Goal: Task Accomplishment & Management: Manage account settings

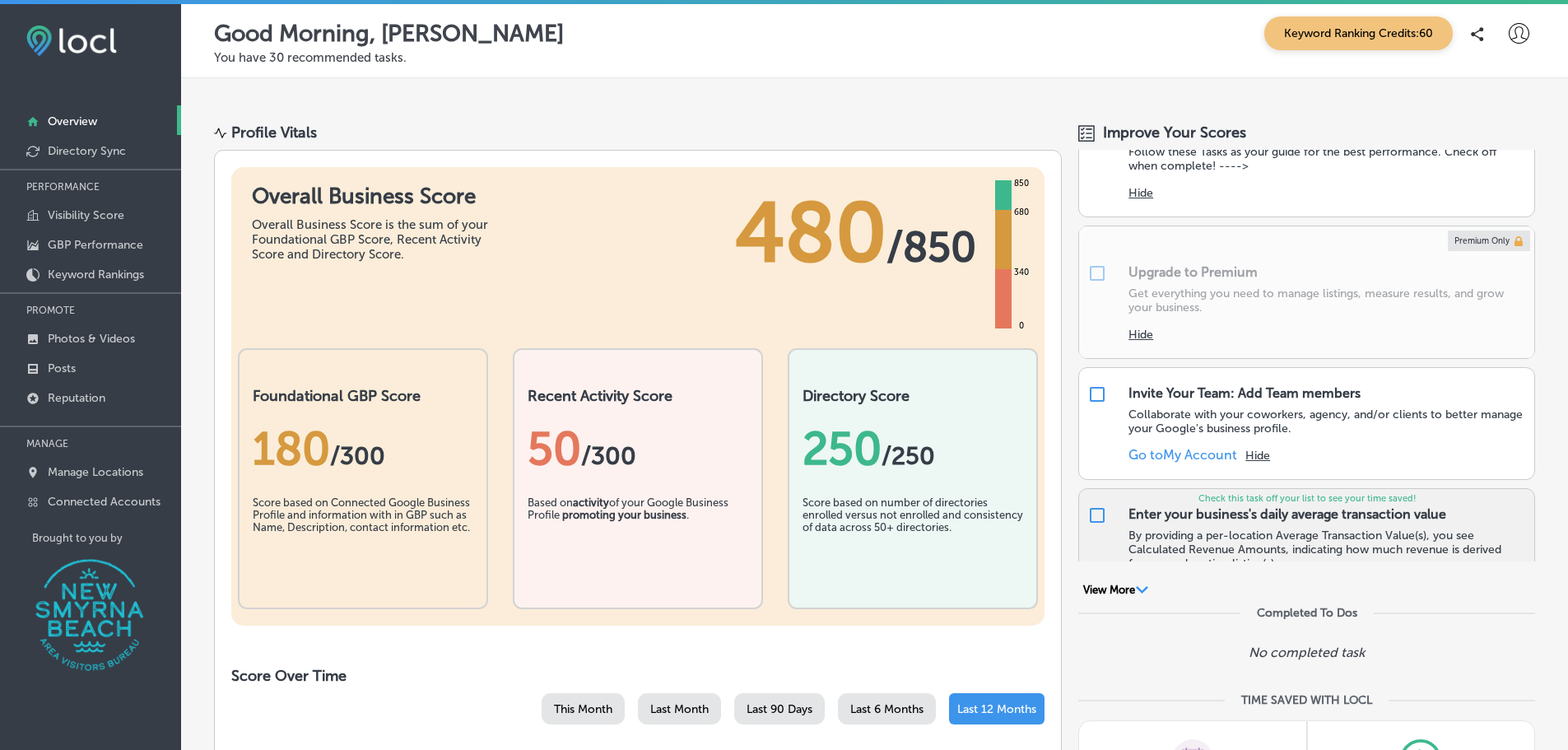
scroll to position [83, 0]
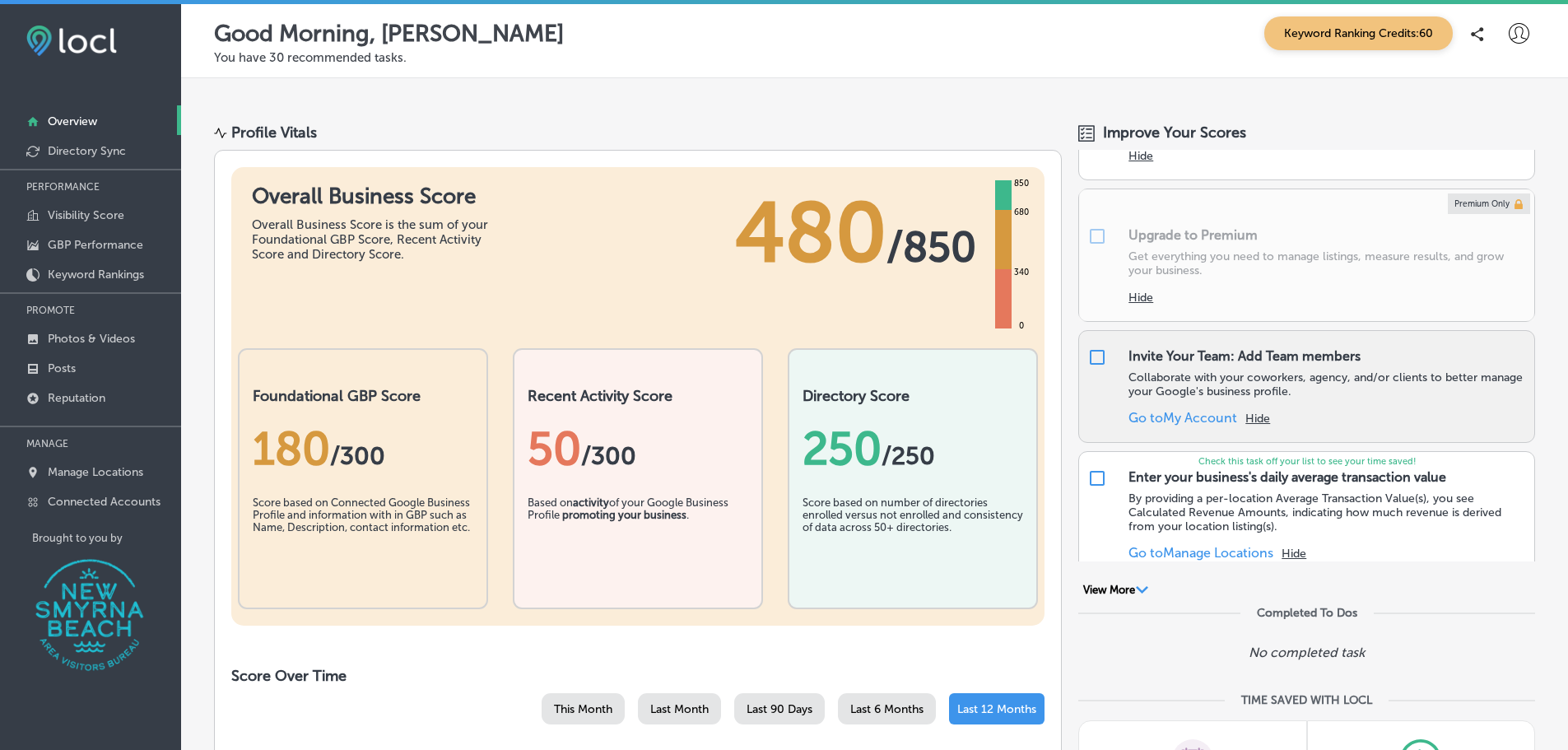
click at [1093, 358] on input "checkbox" at bounding box center [1097, 357] width 20 height 20
checkbox input "false"
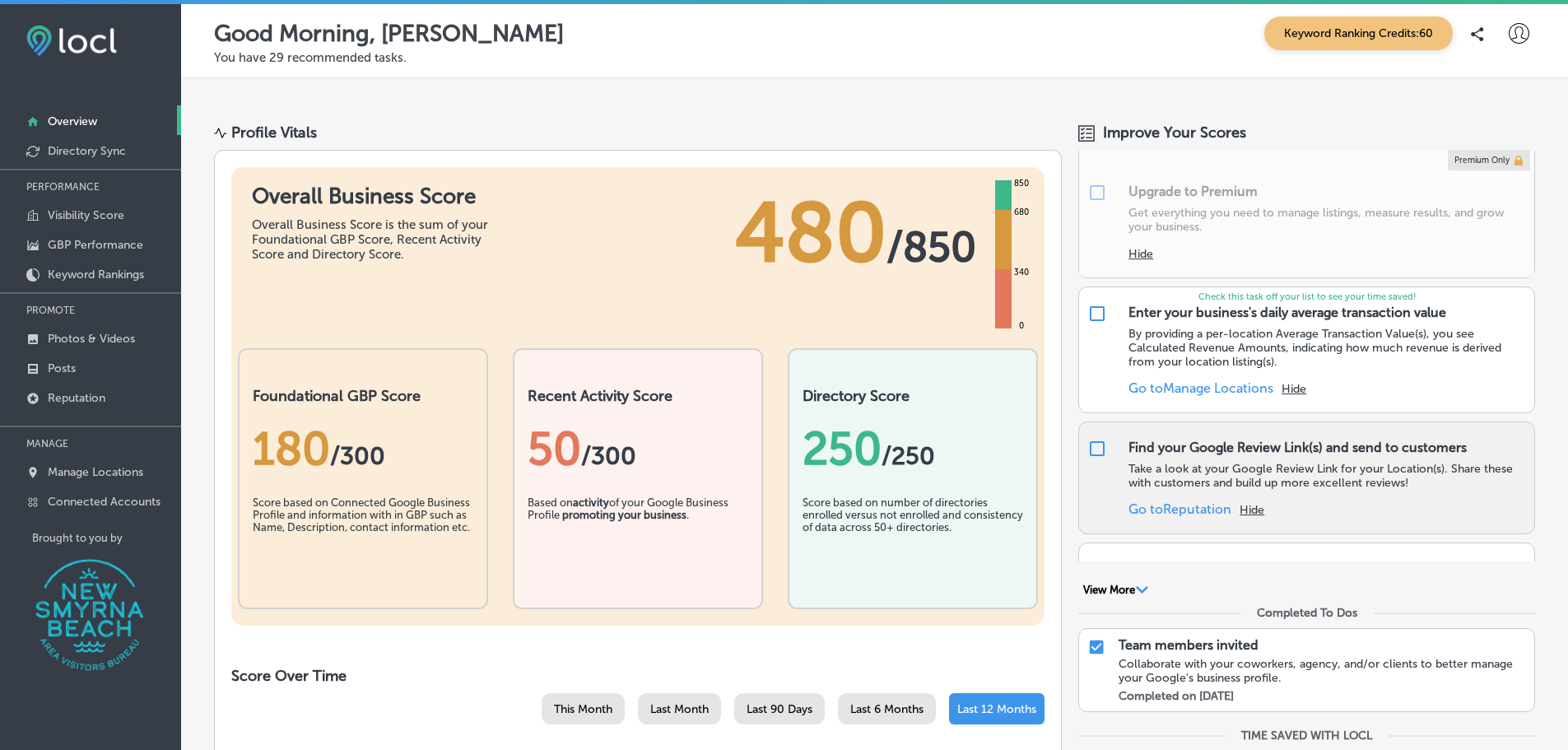
scroll to position [165, 0]
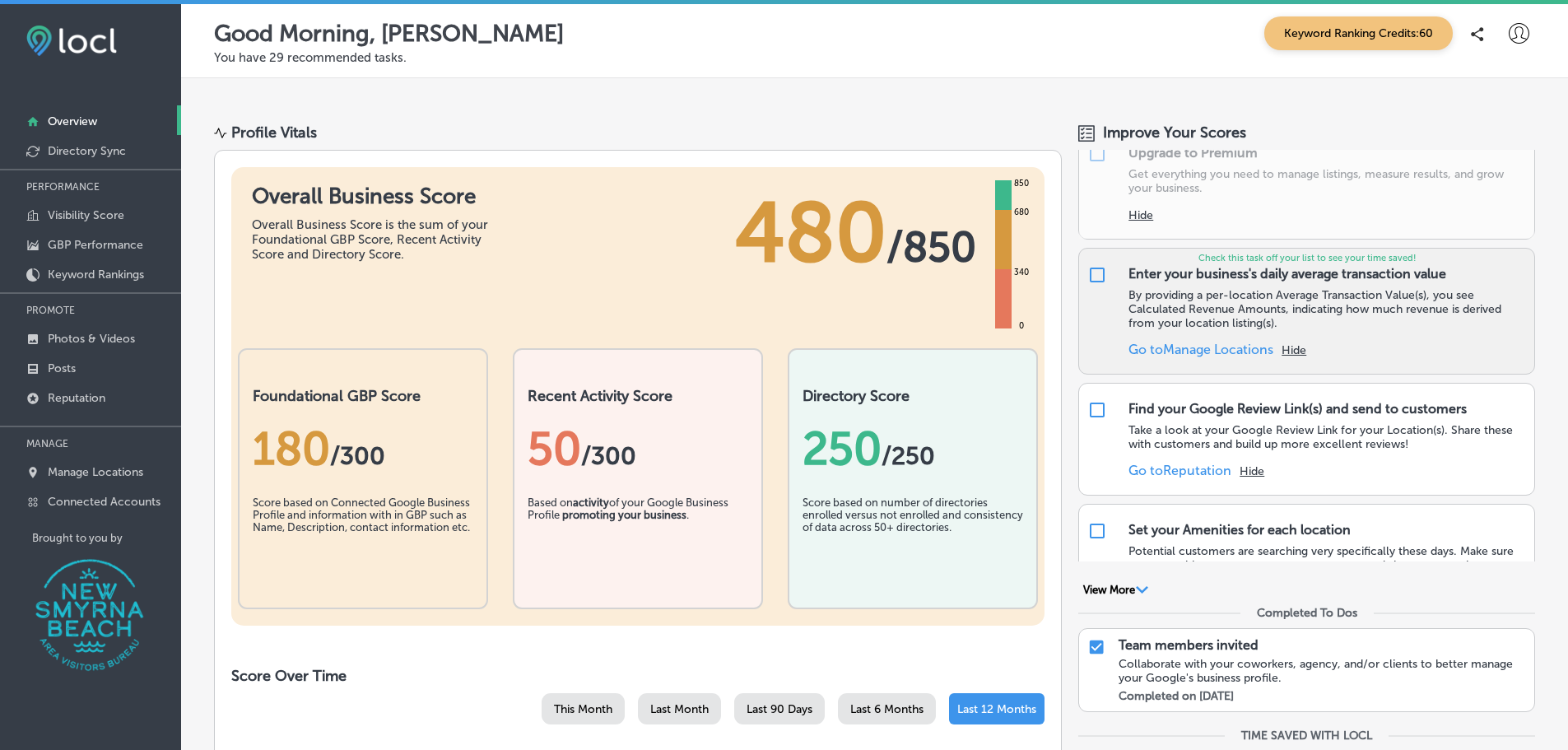
click at [1191, 354] on link "Go to [GEOGRAPHIC_DATA] Locations" at bounding box center [1200, 350] width 145 height 16
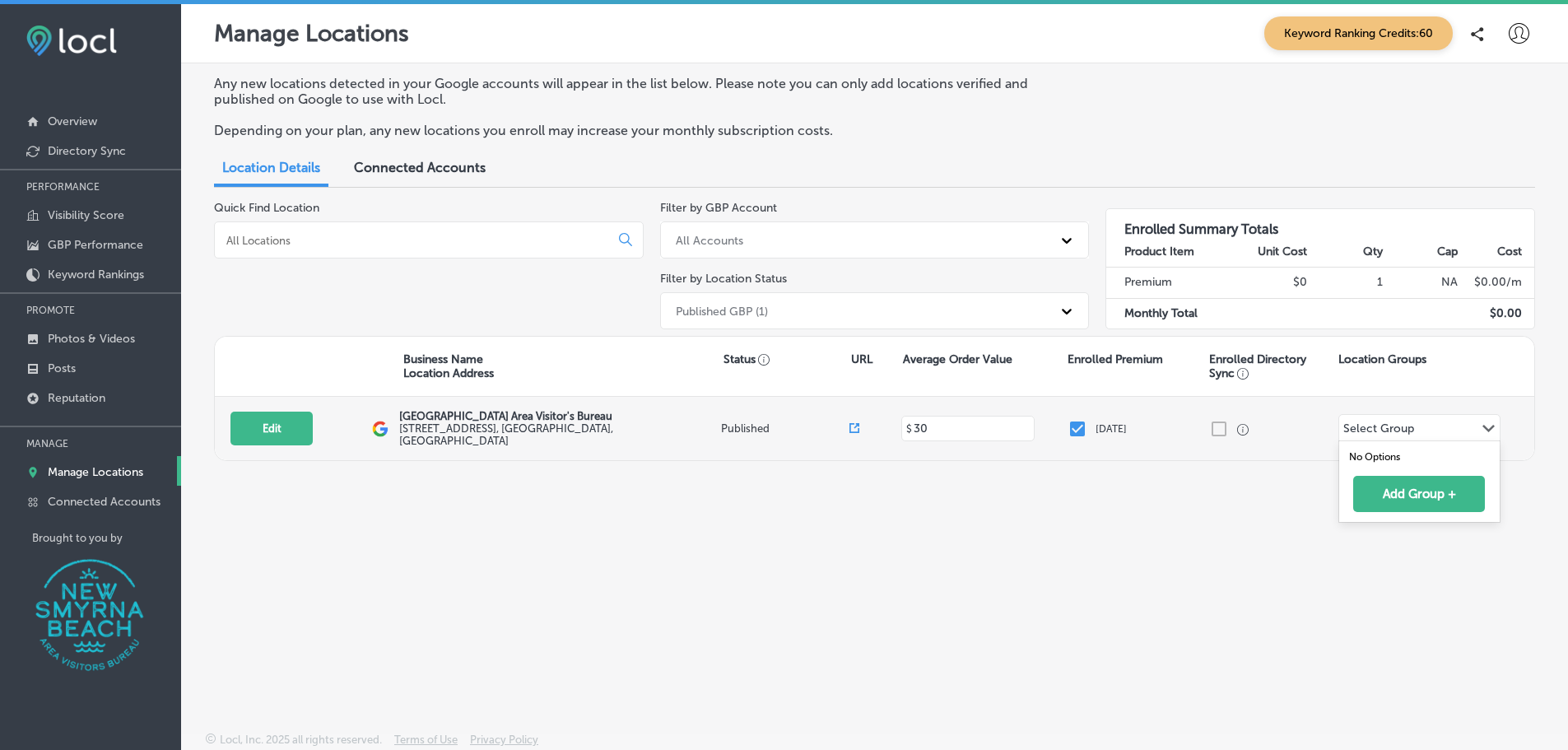
click at [1424, 431] on div "Select Group Path Created with Sketch." at bounding box center [1419, 428] width 160 height 28
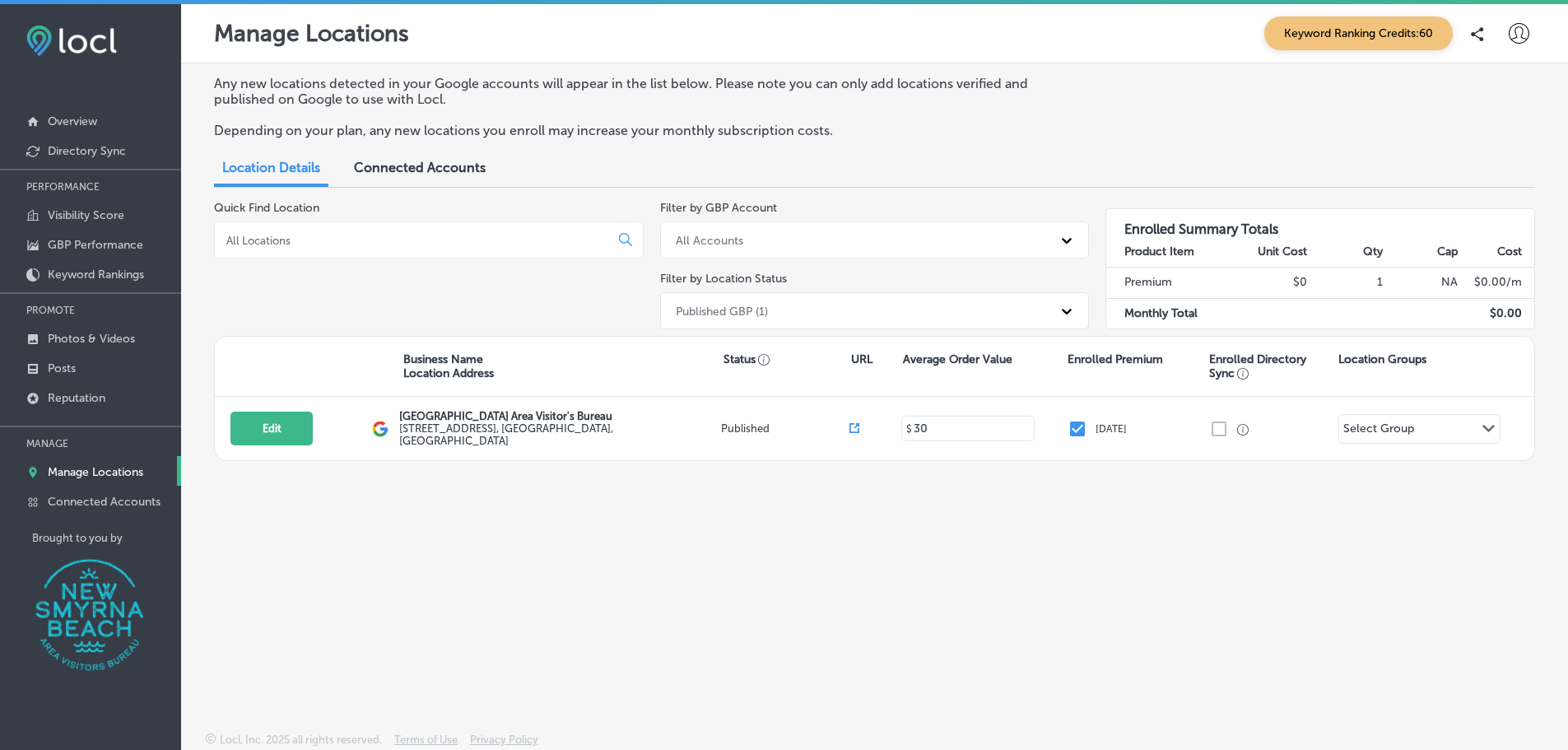
click at [427, 171] on span "Connected Accounts" at bounding box center [420, 167] width 132 height 16
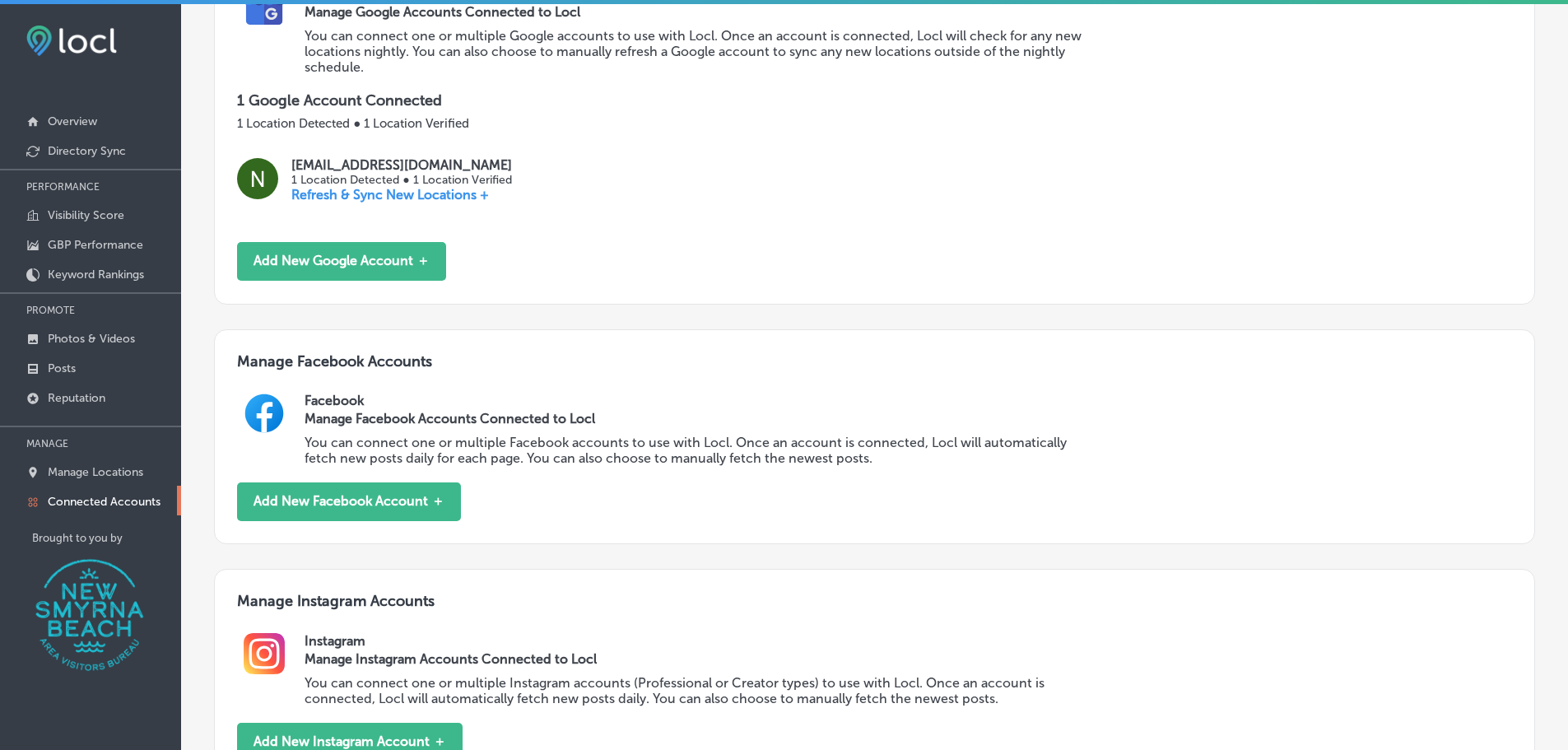
scroll to position [329, 0]
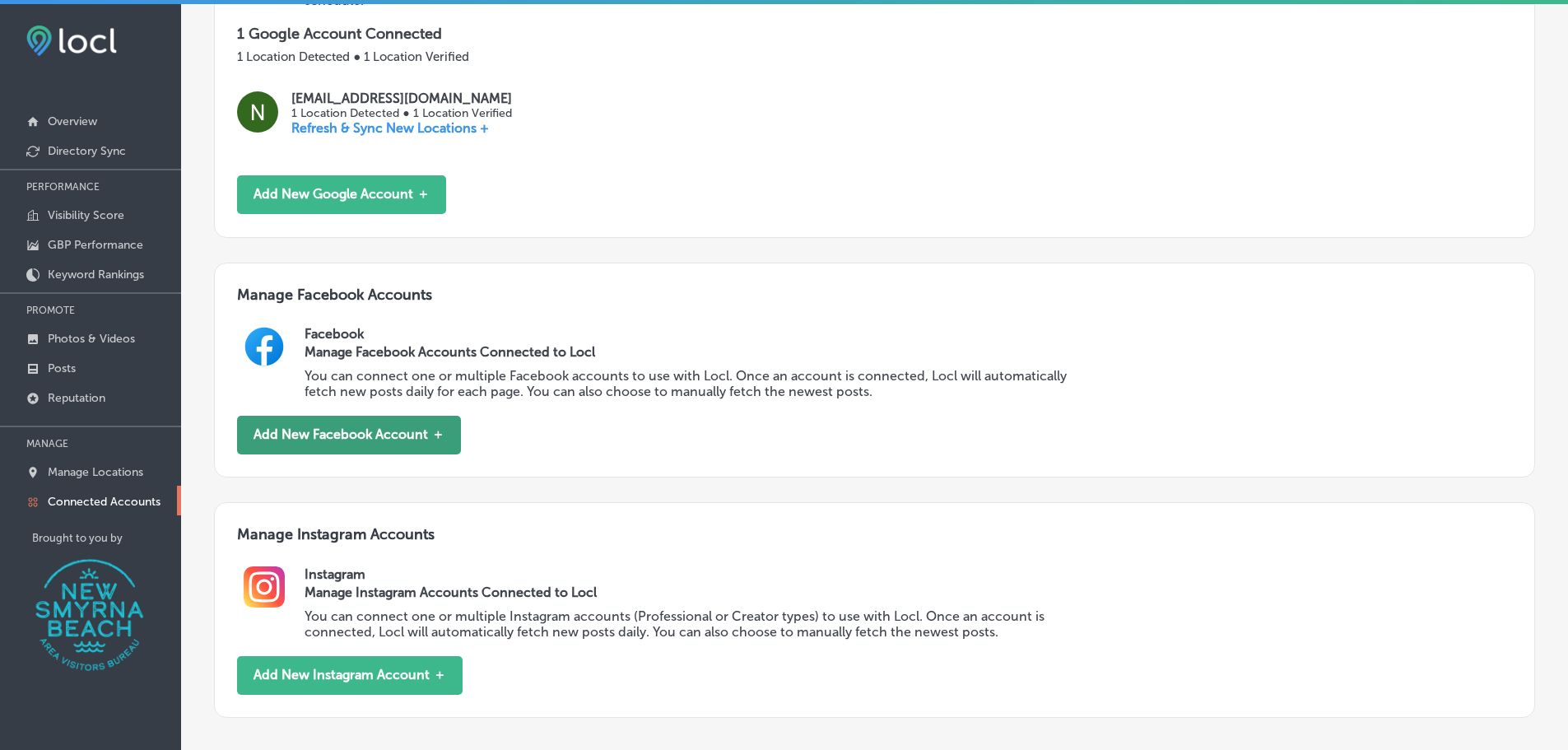
click at [319, 436] on button "Add New Facebook Account ＋" at bounding box center [349, 434] width 224 height 38
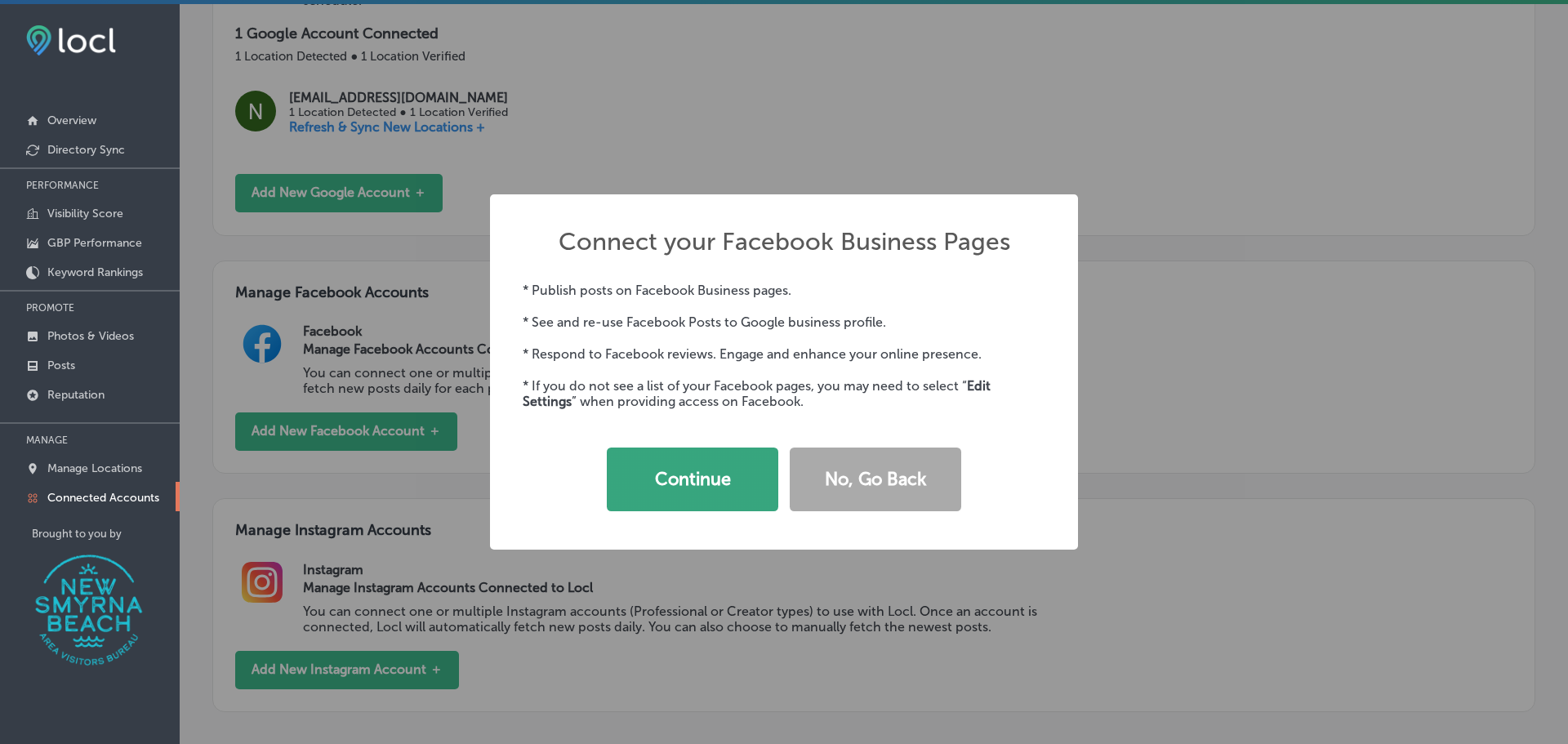
click at [708, 485] on button "Continue" at bounding box center [692, 479] width 171 height 64
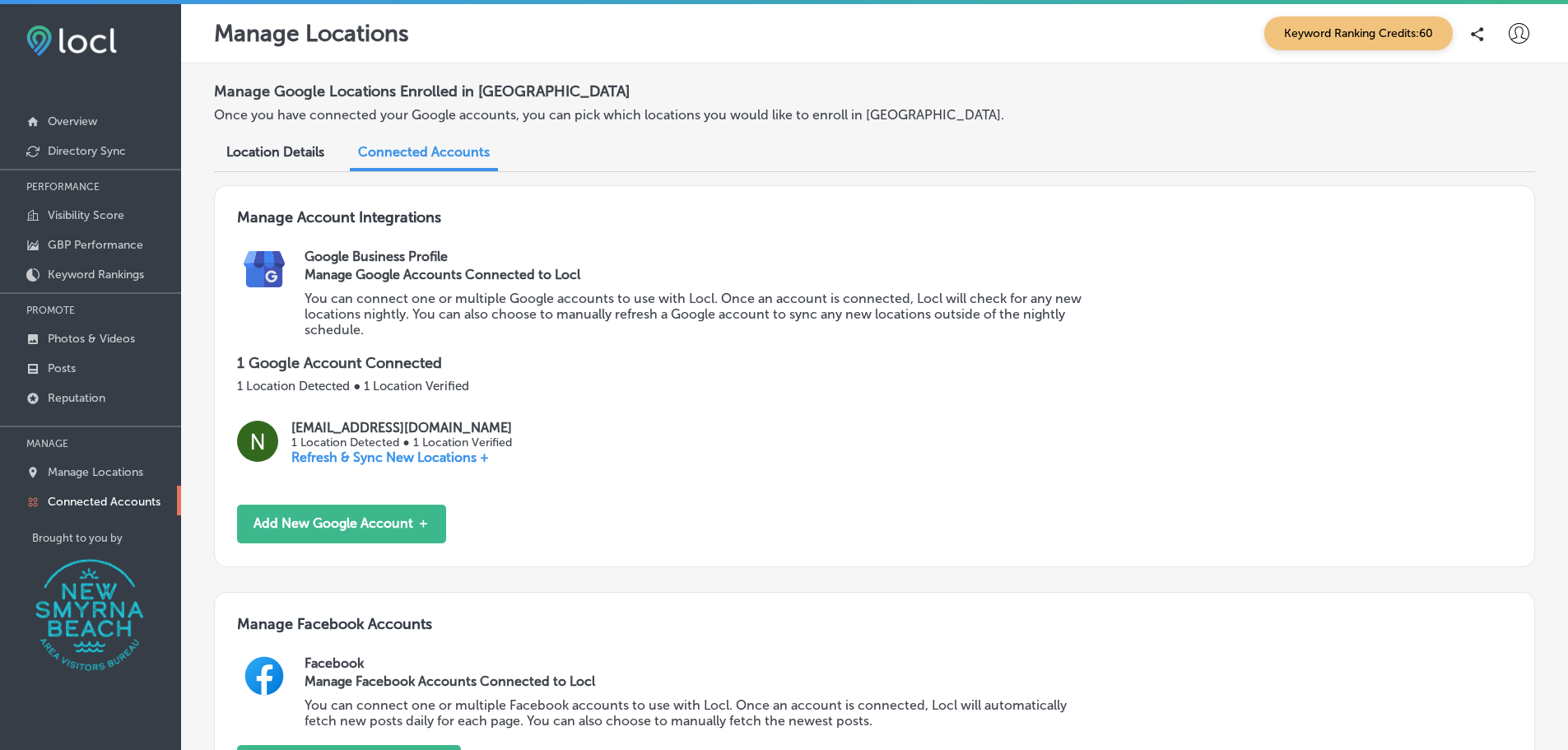
click at [258, 152] on span "Location Details" at bounding box center [275, 152] width 98 height 16
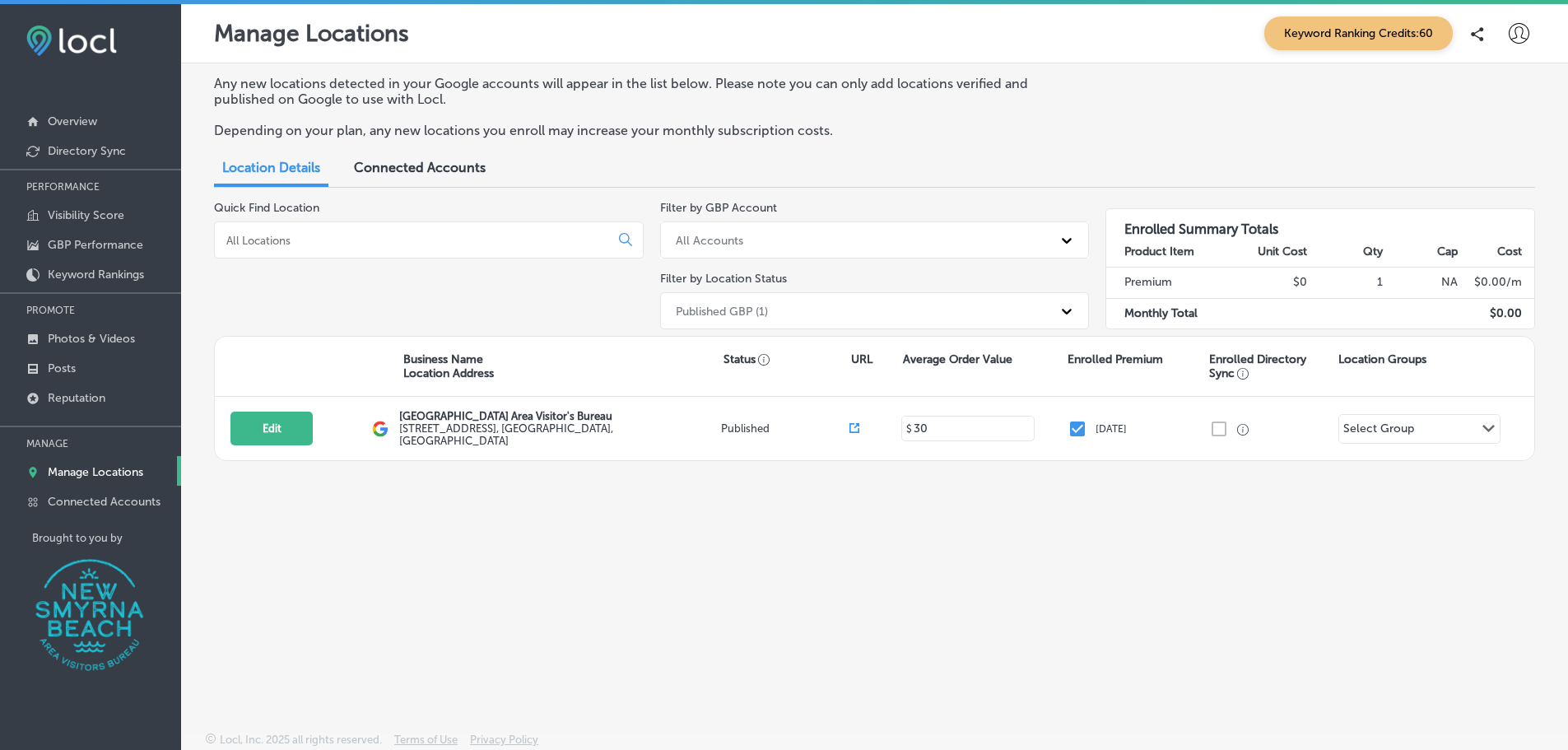
click at [1522, 36] on icon at bounding box center [1519, 33] width 20 height 20
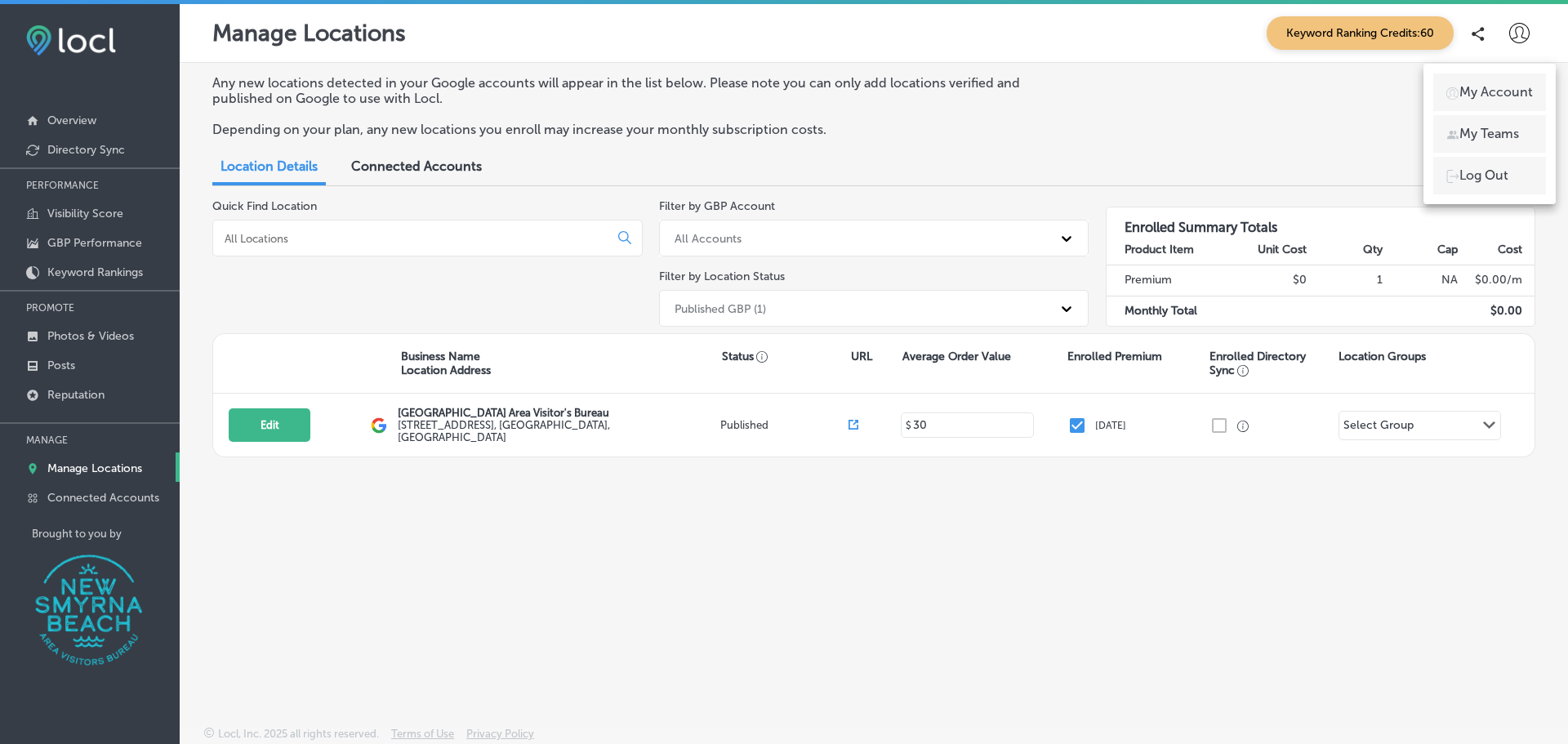
click at [1495, 132] on p "My Teams" at bounding box center [1489, 134] width 60 height 19
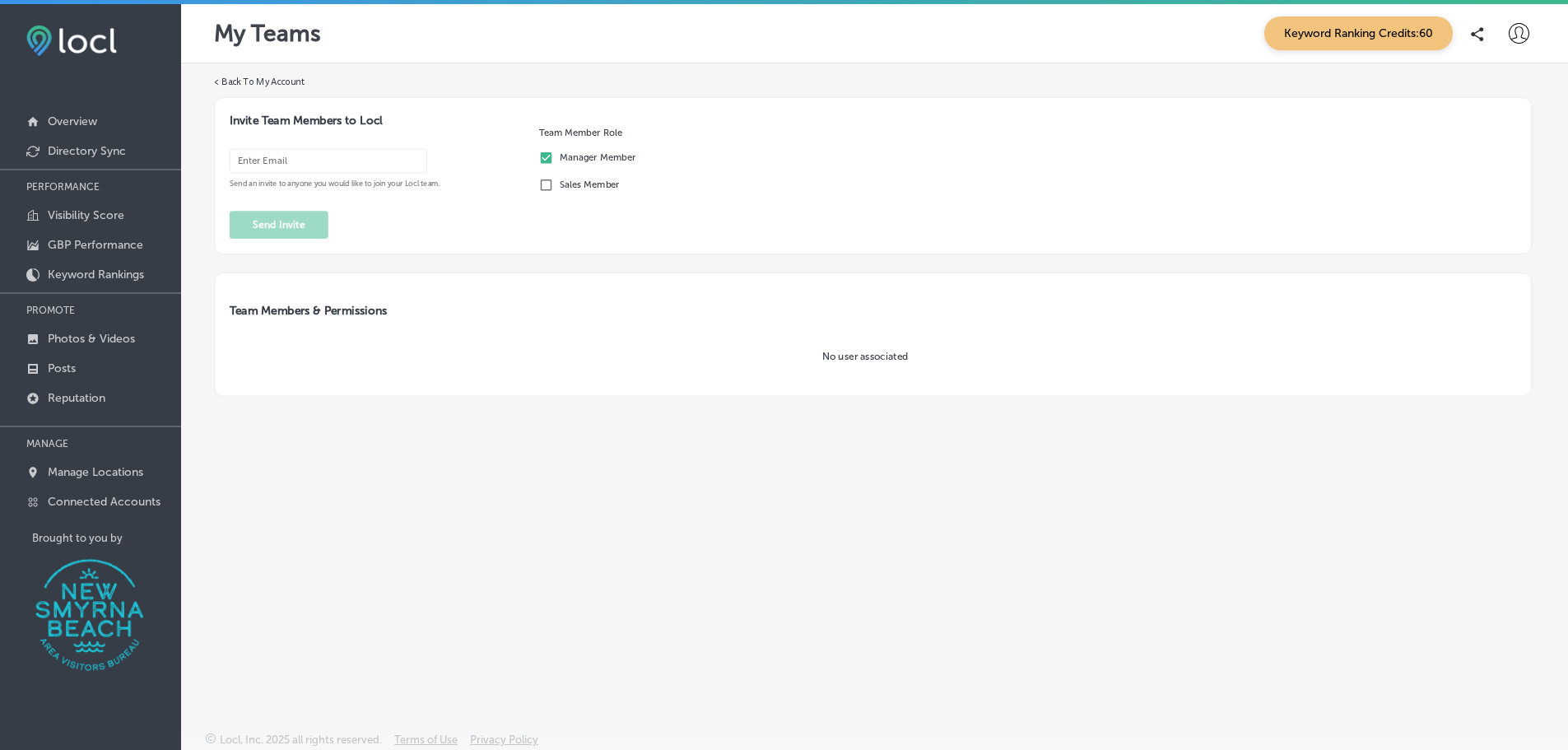
click at [323, 161] on input "email" at bounding box center [328, 161] width 198 height 25
type input "[PERSON_NAME][EMAIL_ADDRESS][DOMAIN_NAME]"
click at [276, 225] on button "Send Invite" at bounding box center [279, 224] width 99 height 28
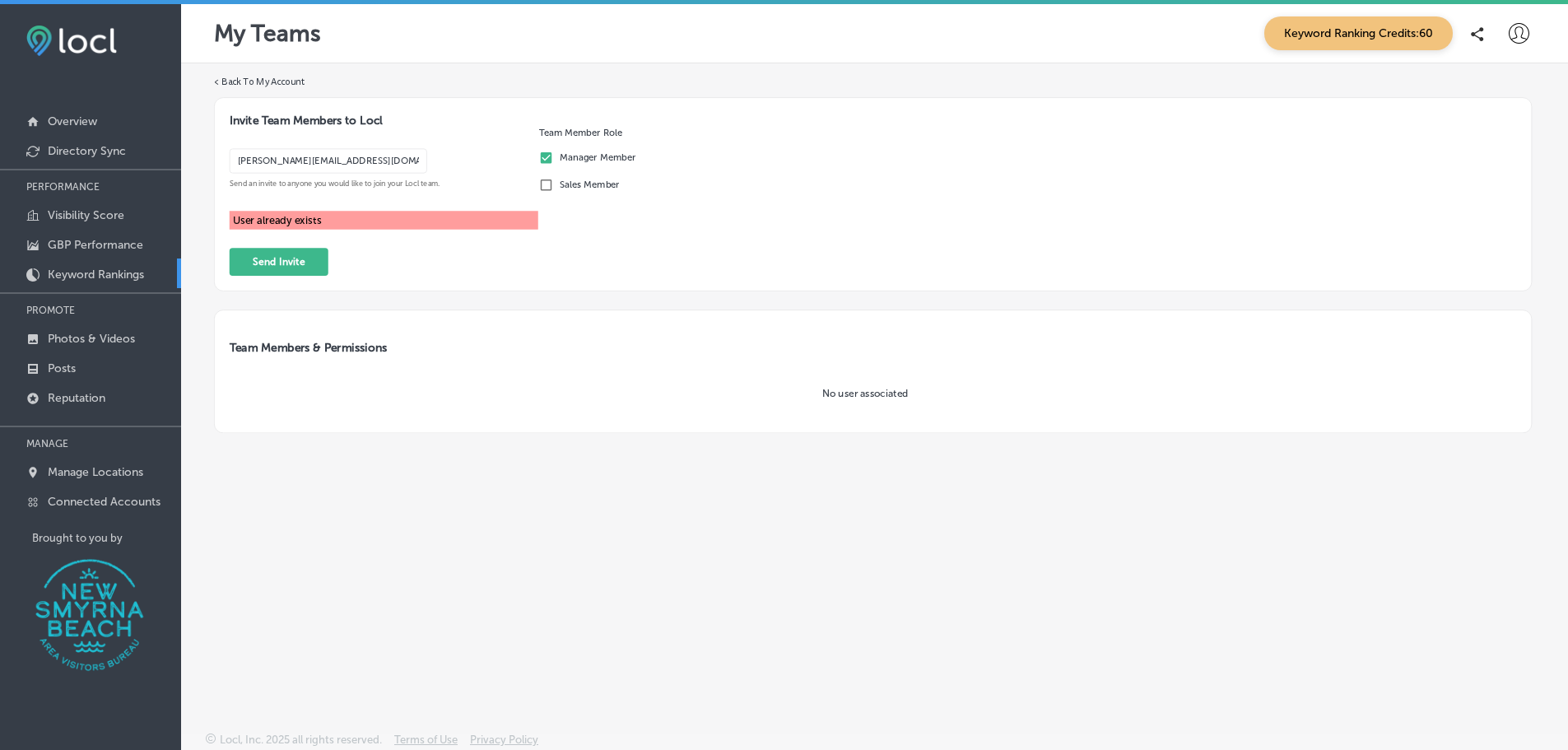
click at [92, 275] on p "Keyword Rankings" at bounding box center [96, 275] width 96 height 14
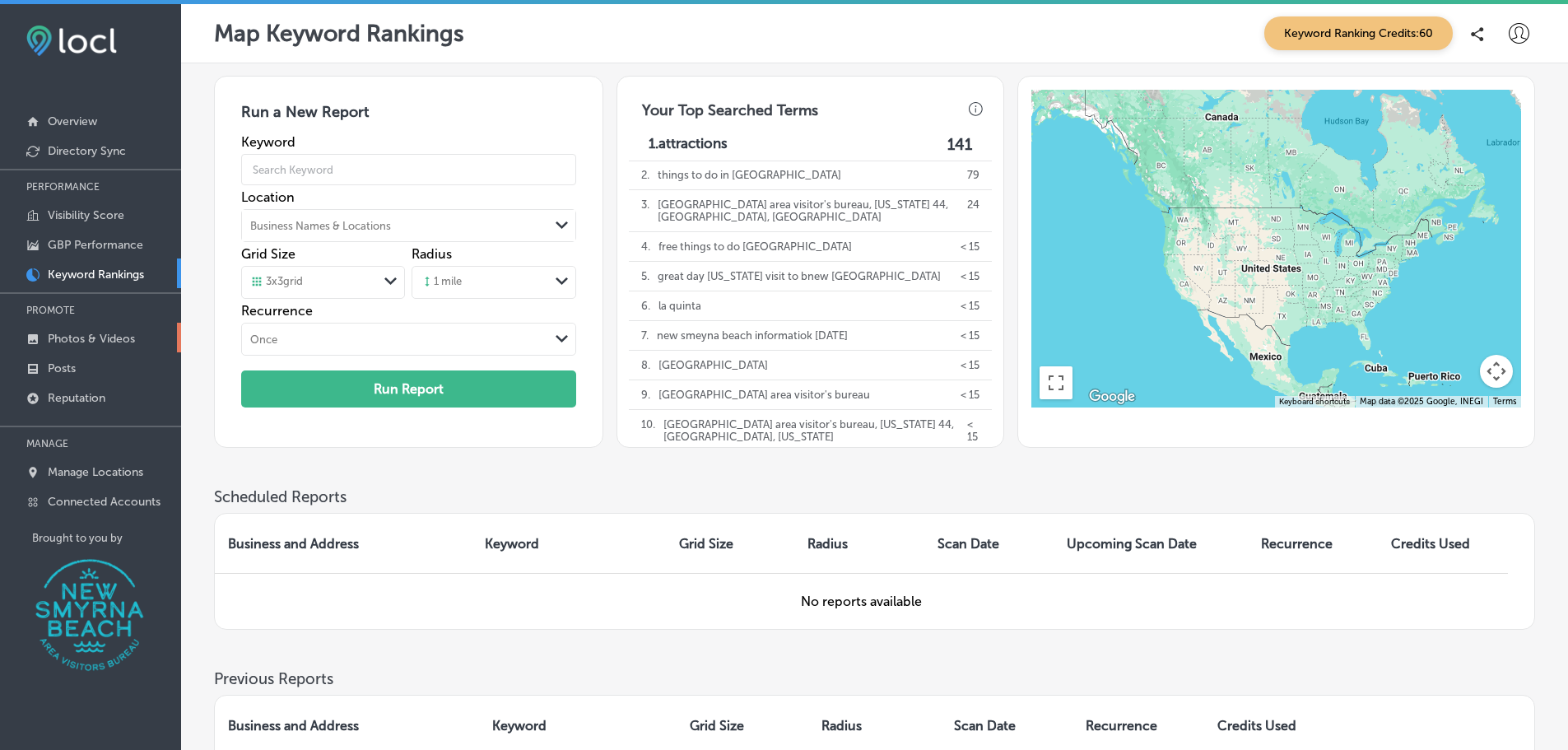
click at [72, 342] on p "Photos & Videos" at bounding box center [92, 339] width 87 height 14
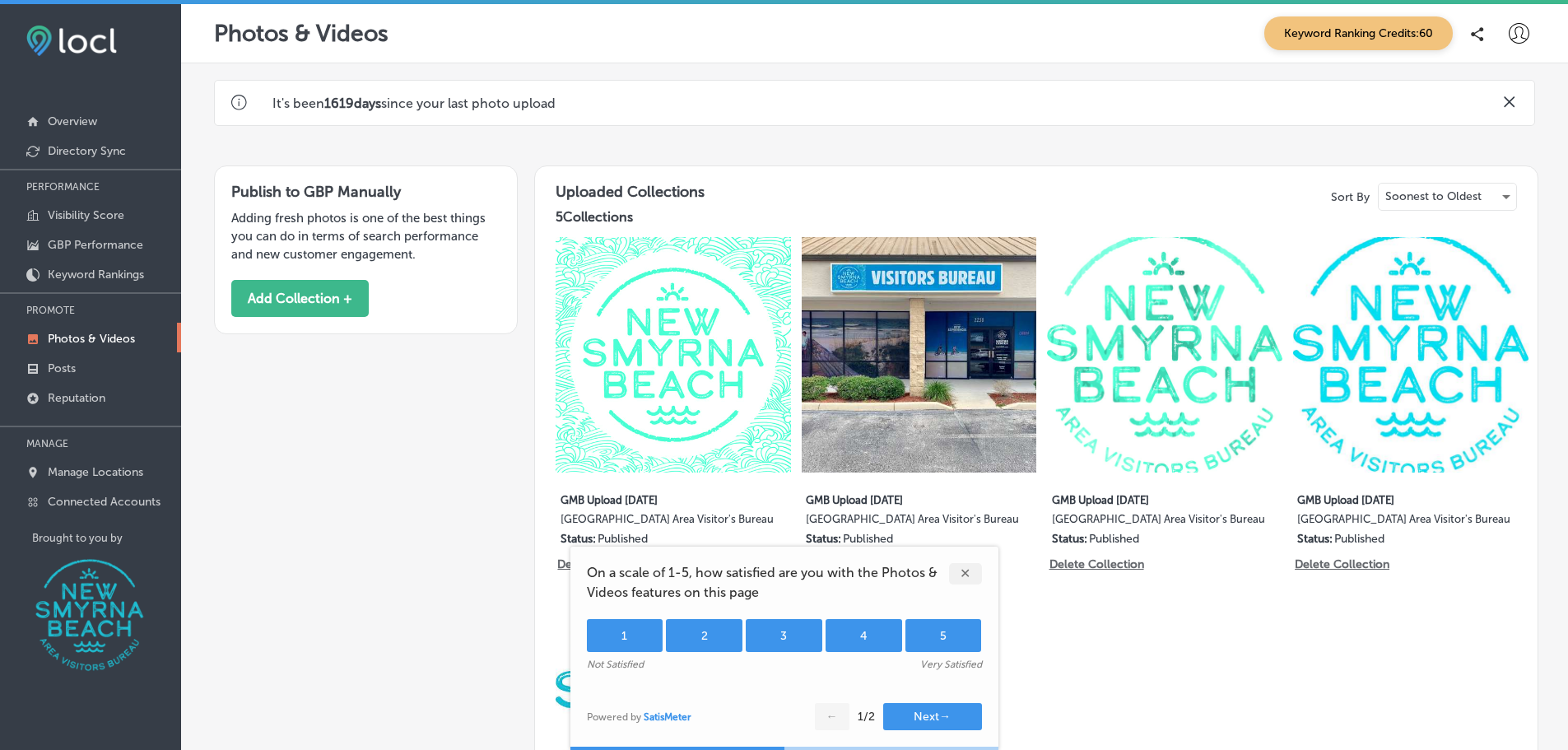
click at [947, 643] on div "5" at bounding box center [944, 635] width 77 height 33
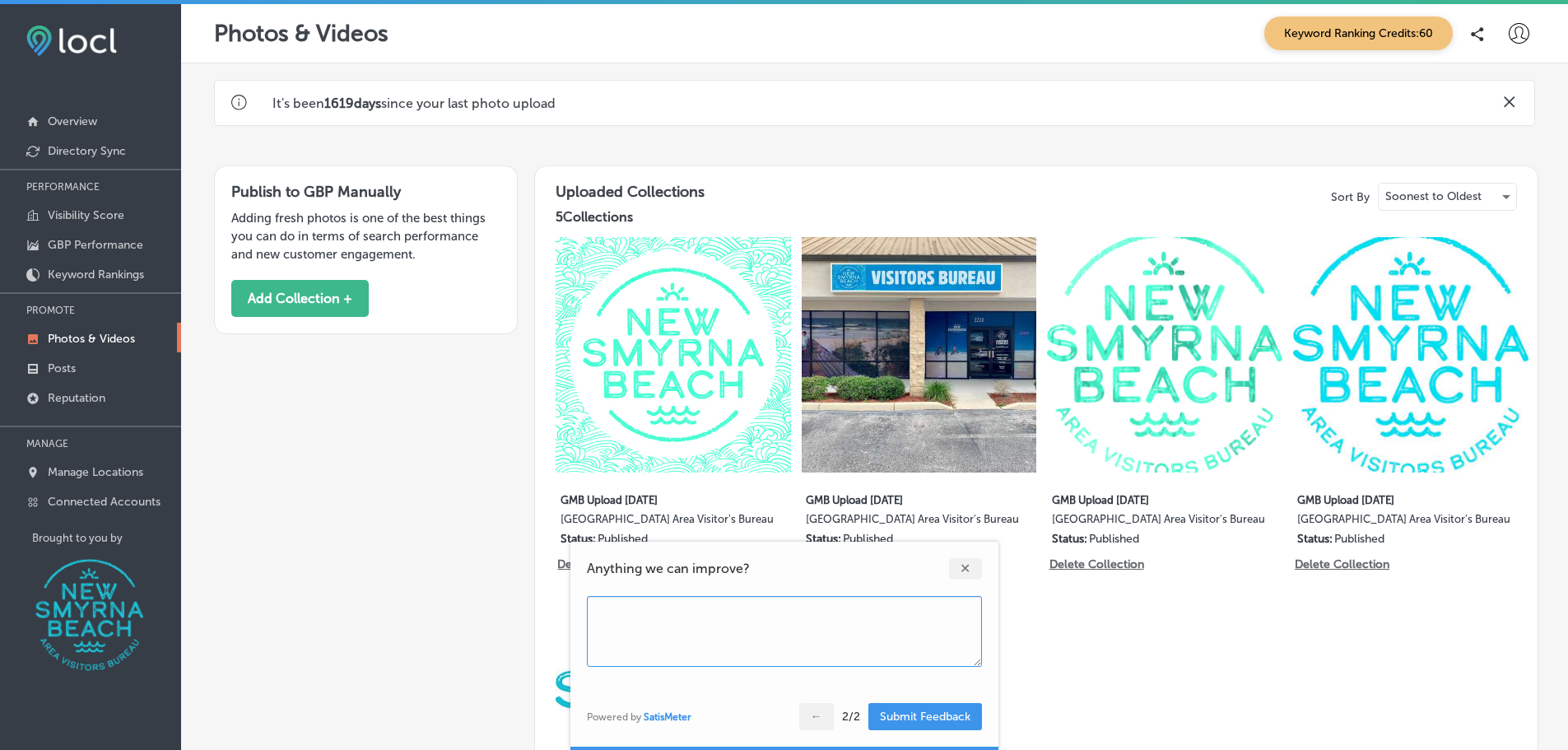
click at [963, 574] on div "✕" at bounding box center [966, 569] width 33 height 21
